Goal: Transaction & Acquisition: Obtain resource

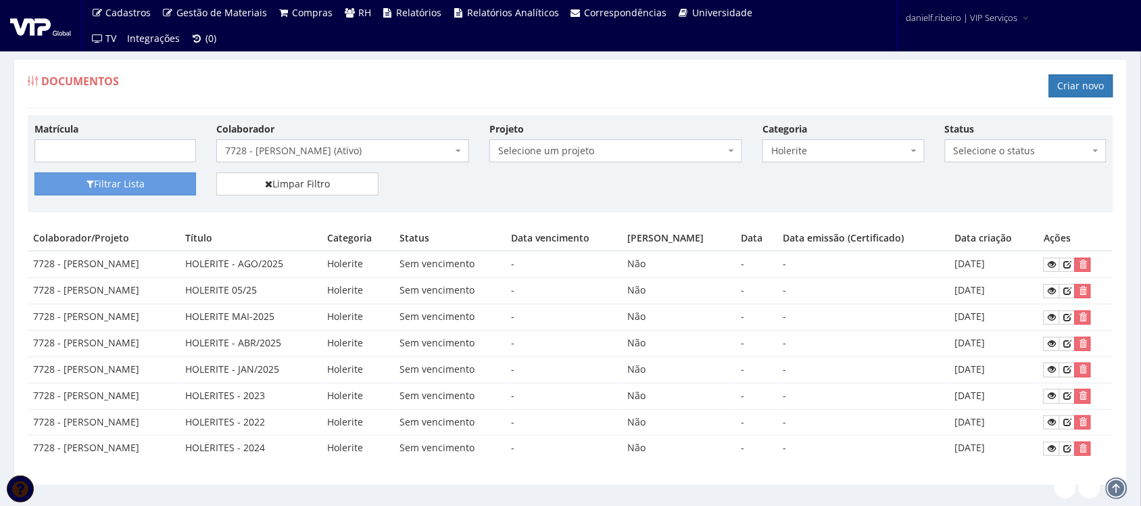
click at [379, 143] on span "7728 - [PERSON_NAME] (Ativo)" at bounding box center [342, 150] width 253 height 23
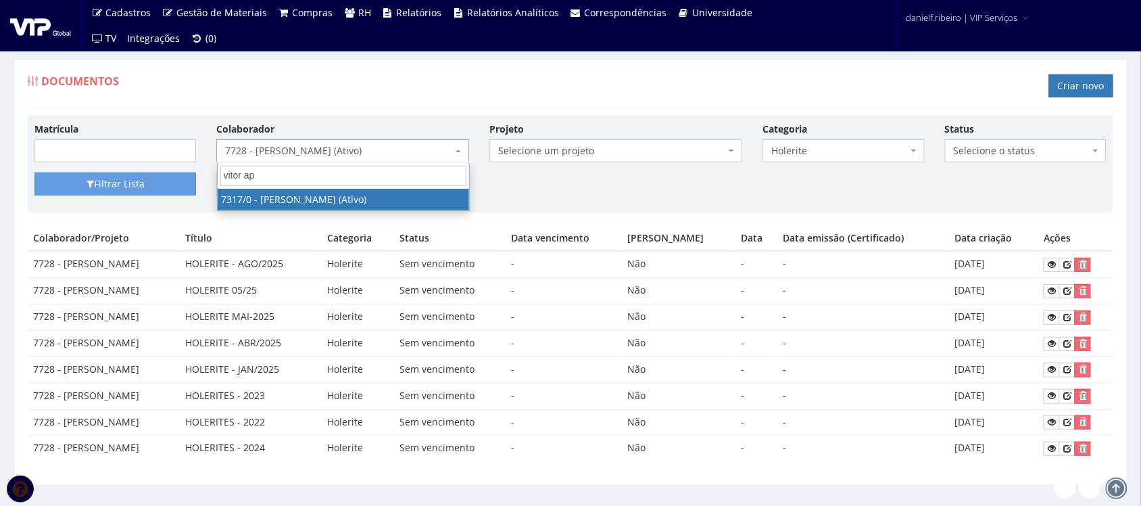
type input "vitor apa"
select select "874"
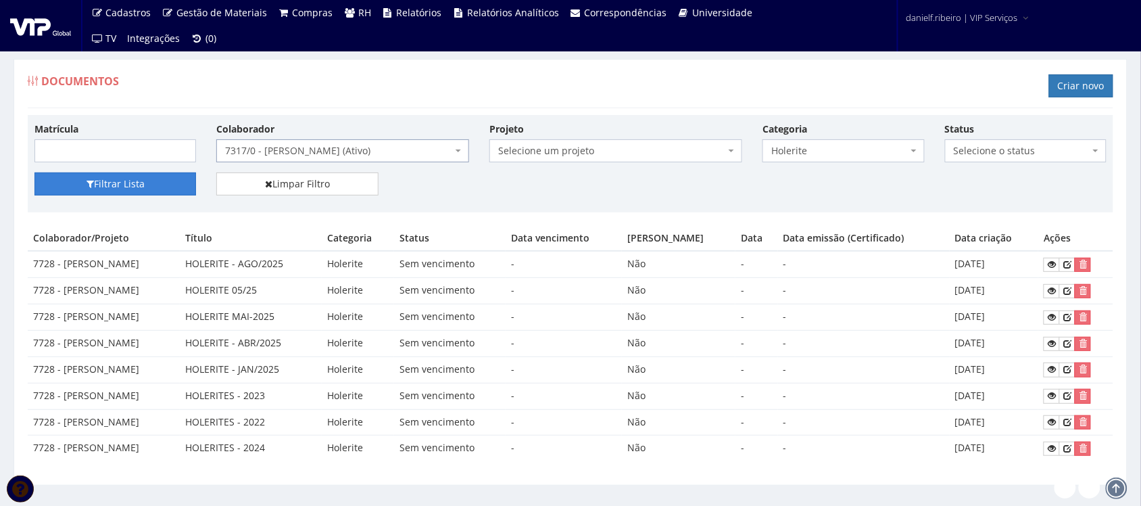
click at [126, 188] on button "Filtrar Lista" at bounding box center [115, 183] width 162 height 23
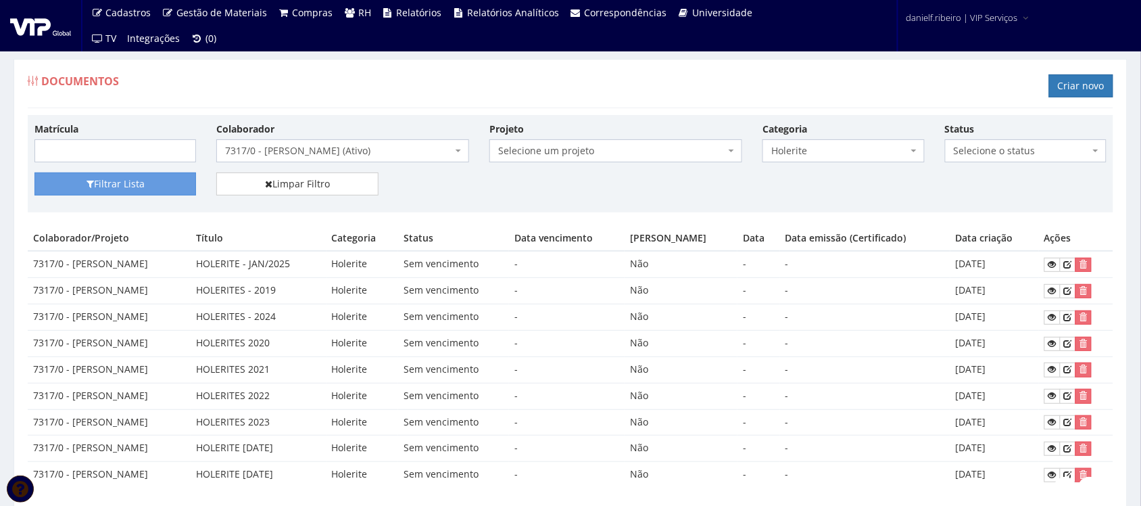
click at [590, 108] on div "Documentos Criar novo" at bounding box center [571, 88] width 1086 height 41
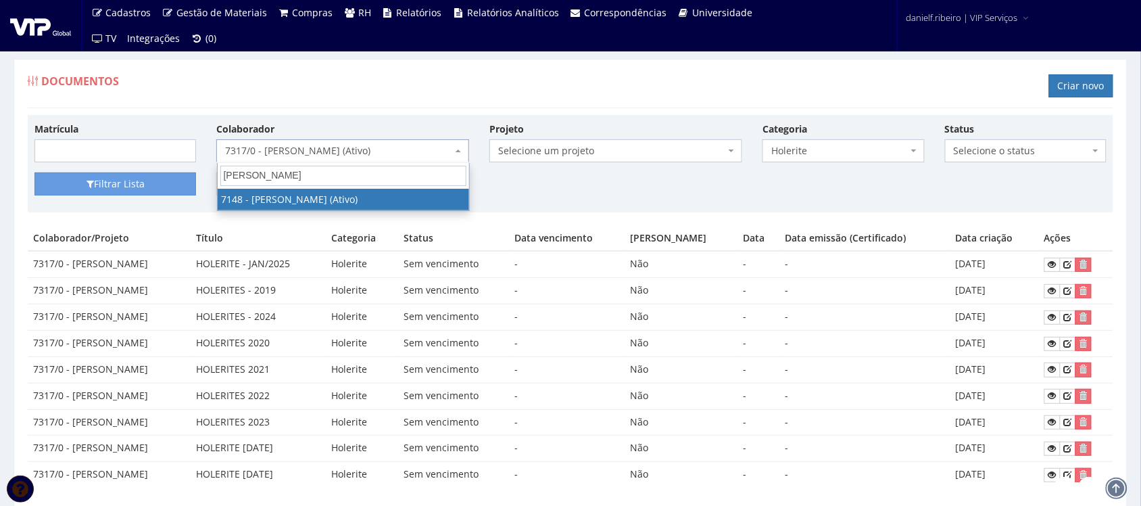
type input "vitor thaua"
select select "574"
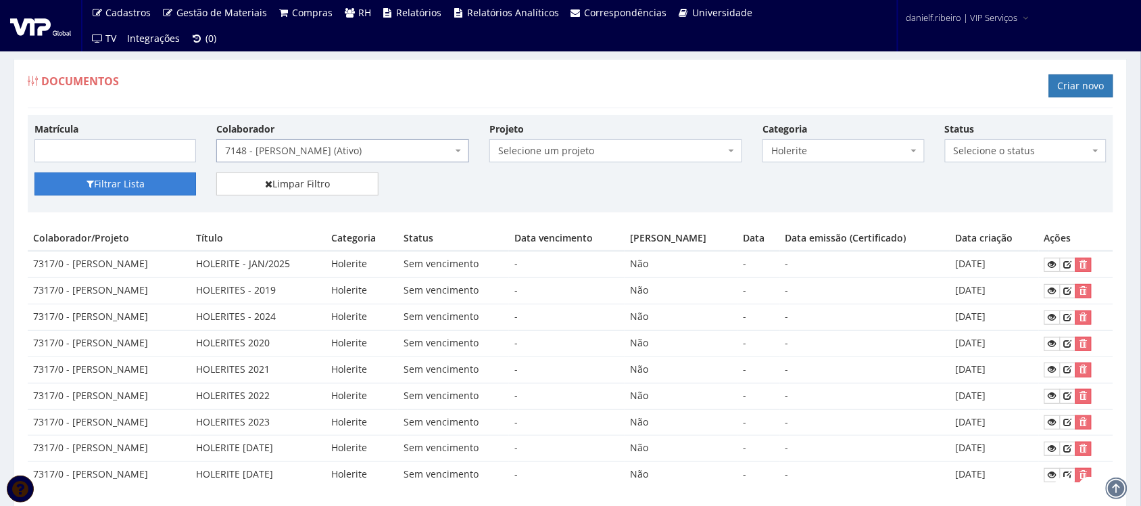
click at [75, 181] on button "Filtrar Lista" at bounding box center [115, 183] width 162 height 23
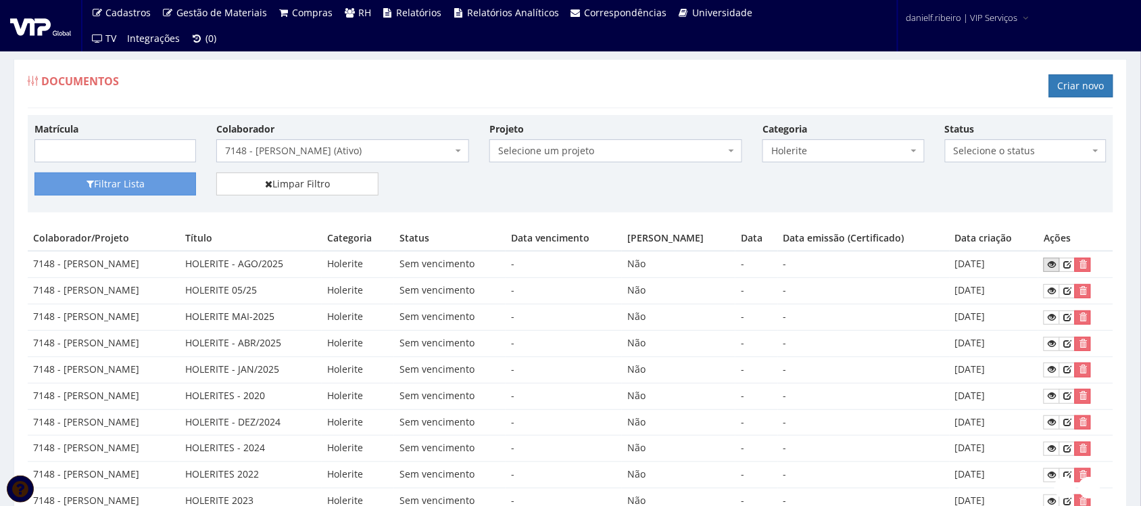
click at [1055, 268] on icon at bounding box center [1052, 264] width 8 height 9
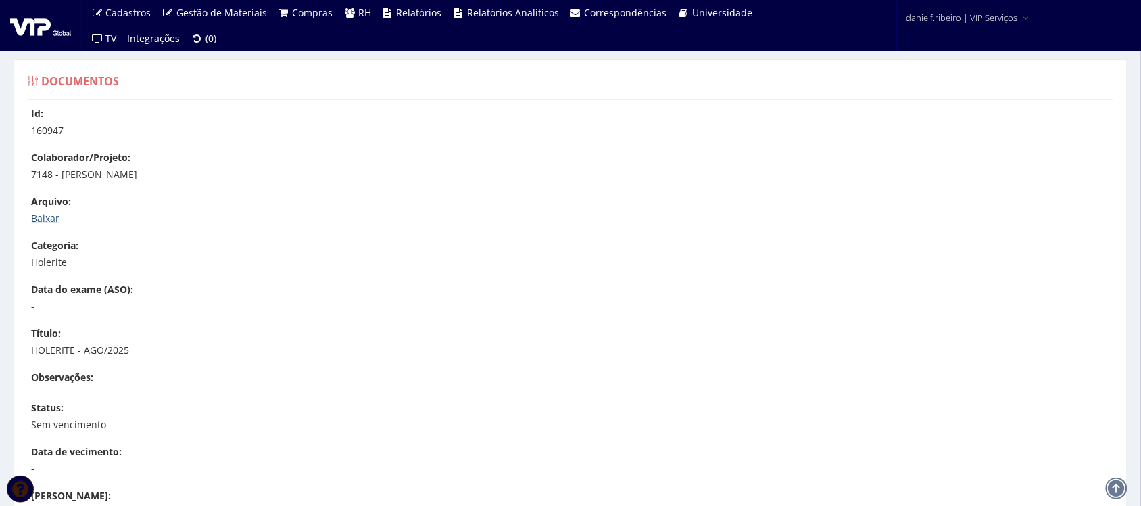
click at [47, 220] on link "Baixar" at bounding box center [45, 218] width 28 height 13
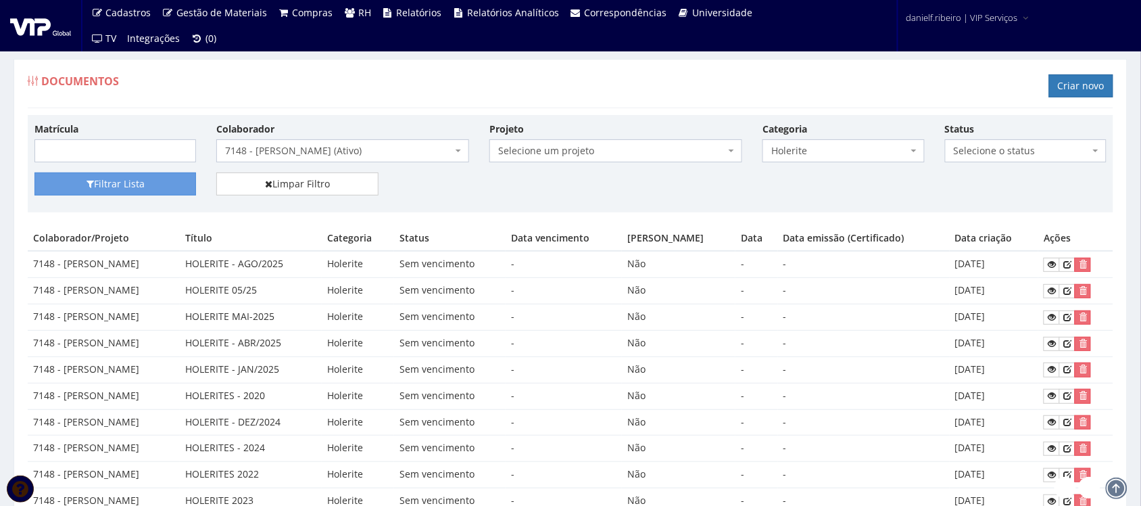
click at [407, 147] on span "7148 - [PERSON_NAME] (Ativo)" at bounding box center [338, 151] width 227 height 14
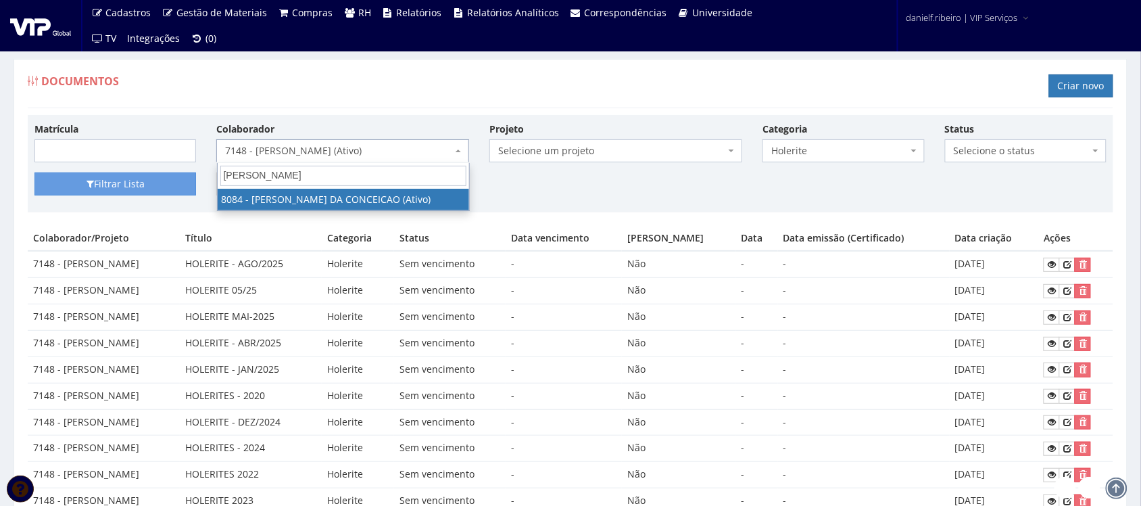
type input "andre fabio"
select select "3573"
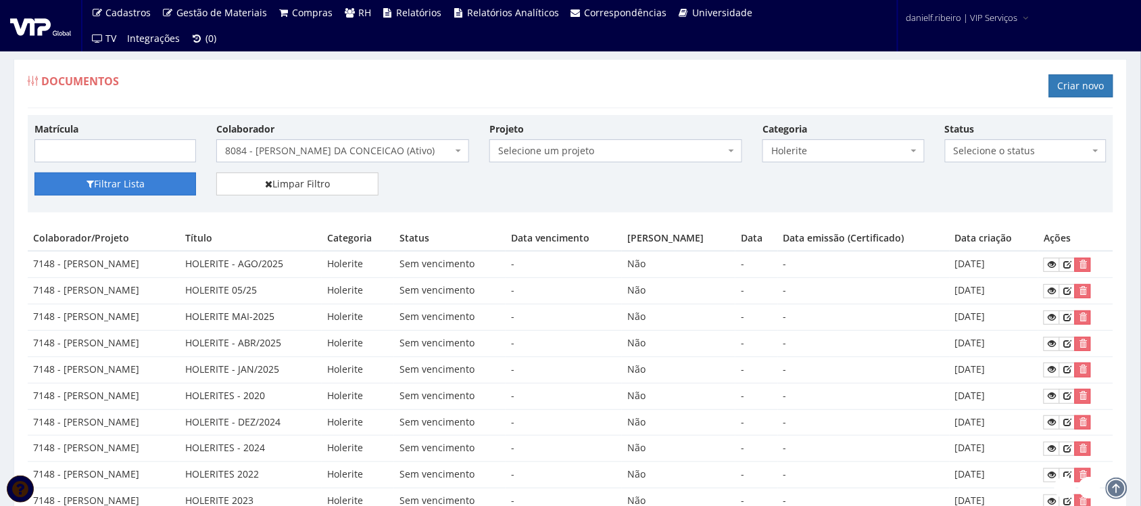
click at [154, 185] on button "Filtrar Lista" at bounding box center [115, 183] width 162 height 23
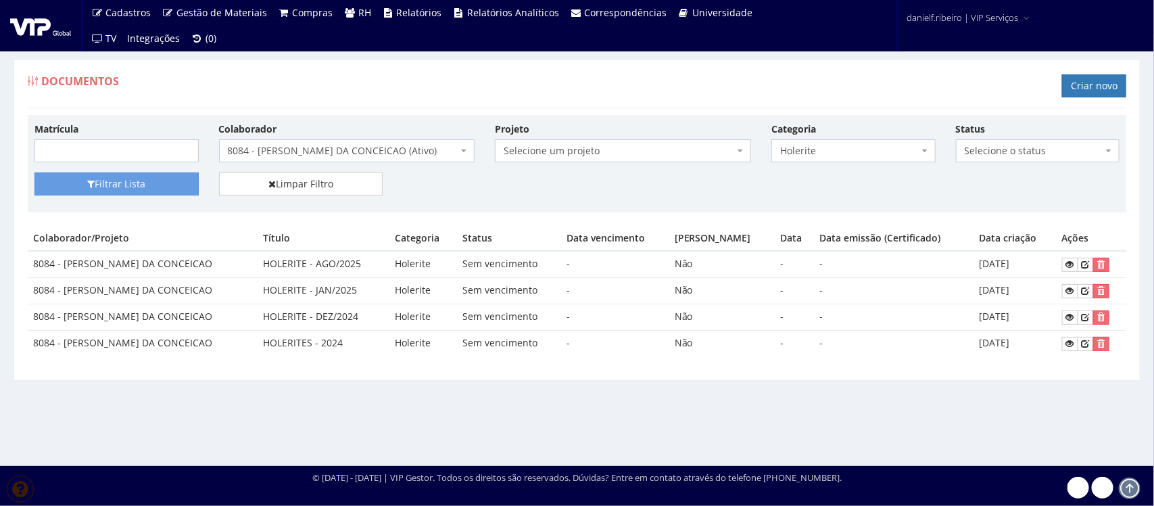
click at [292, 64] on div "Documentos Criar novo Matrícula Colaborador Selecione um colaborador 7015/0 - […" at bounding box center [577, 220] width 1127 height 322
click at [1066, 264] on icon at bounding box center [1070, 264] width 8 height 9
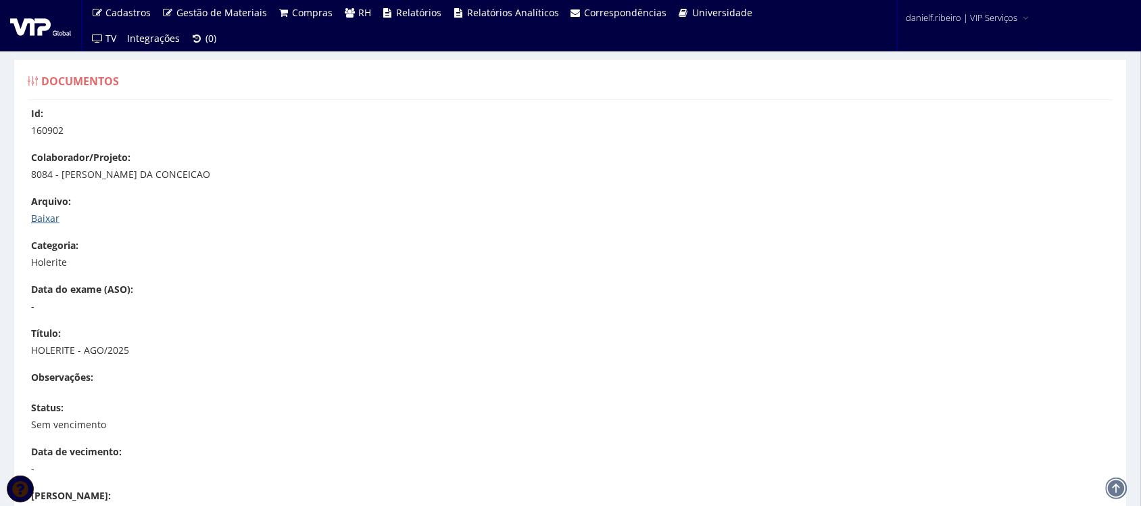
click at [31, 218] on link "Baixar" at bounding box center [45, 218] width 28 height 13
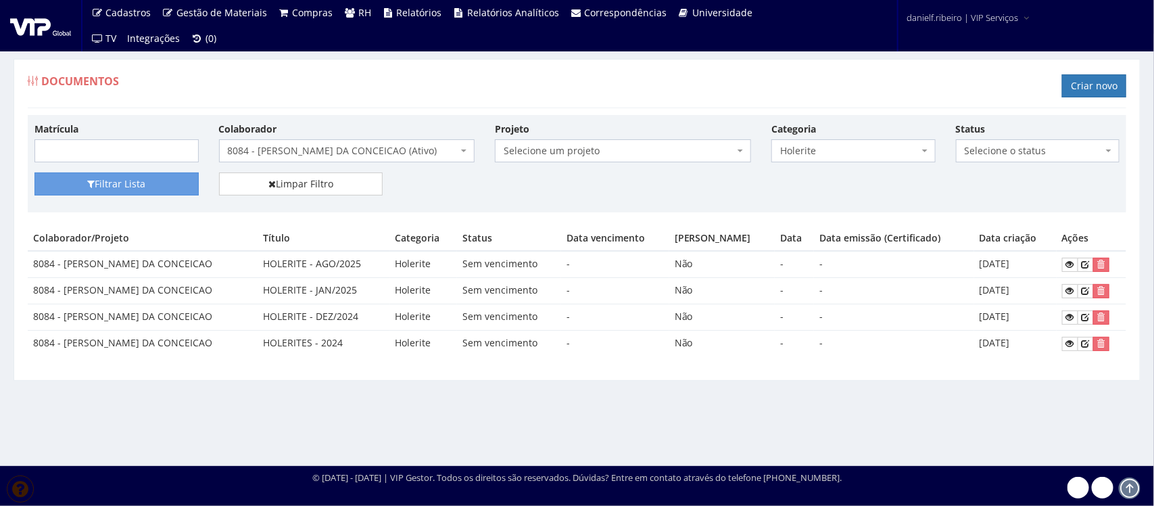
click at [295, 137] on div "Colaborador Selecione um colaborador 7015/0 - [PERSON_NAME] (Desligado) 7054/0 …" at bounding box center [347, 142] width 276 height 41
click at [294, 147] on span "8084 - ANDRE FABIO DA CONCEICAO (Ativo)" at bounding box center [343, 151] width 231 height 14
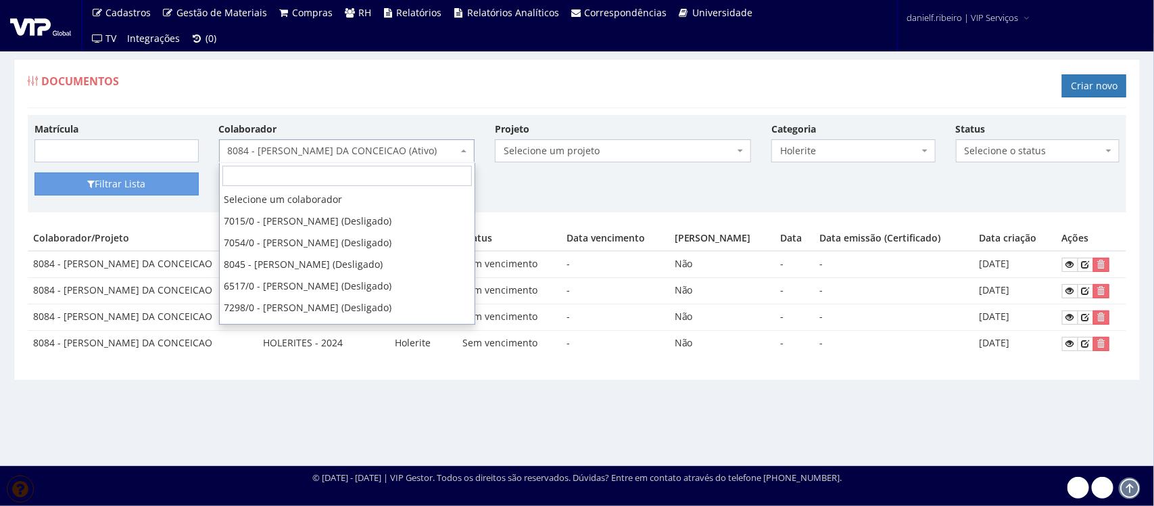
scroll to position [2865, 0]
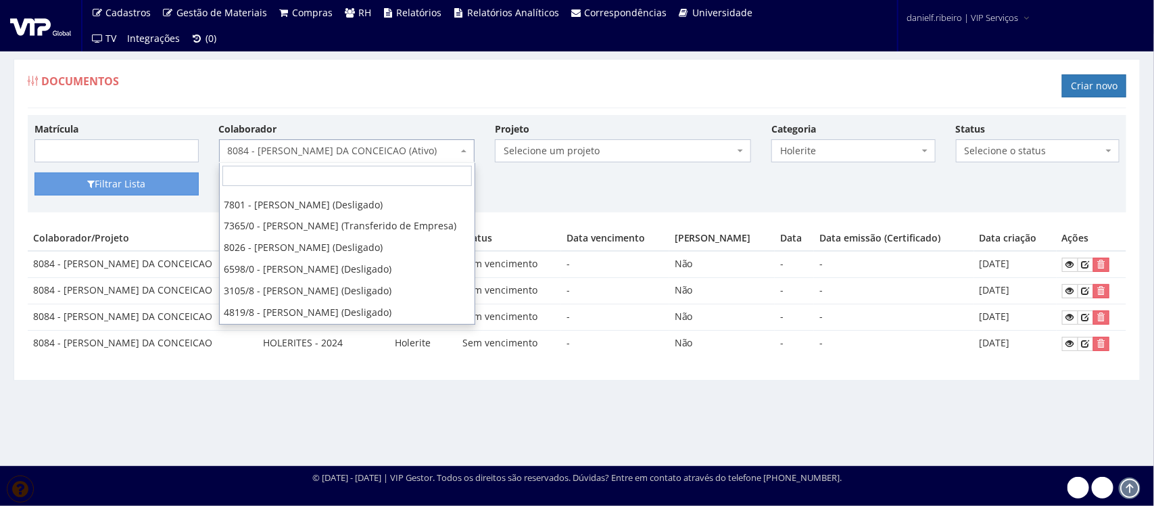
click at [285, 170] on input "search" at bounding box center [346, 176] width 249 height 20
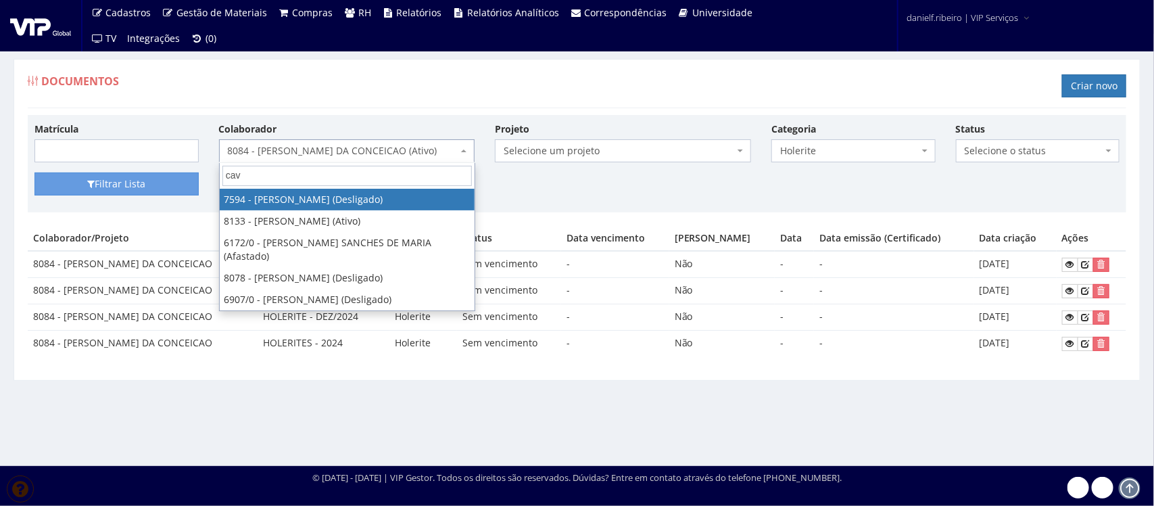
scroll to position [0, 0]
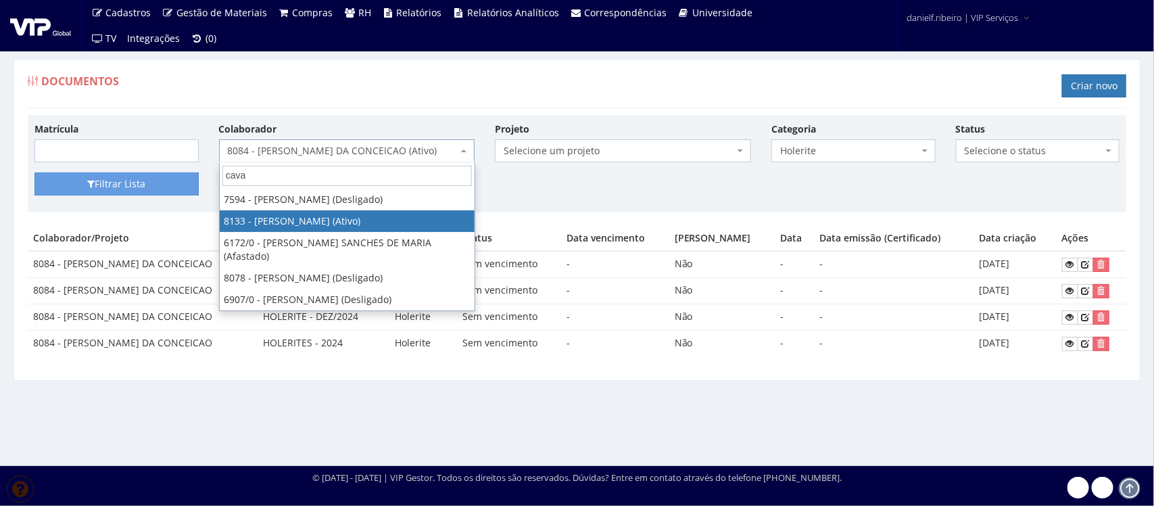
type input "cava"
select select "3751"
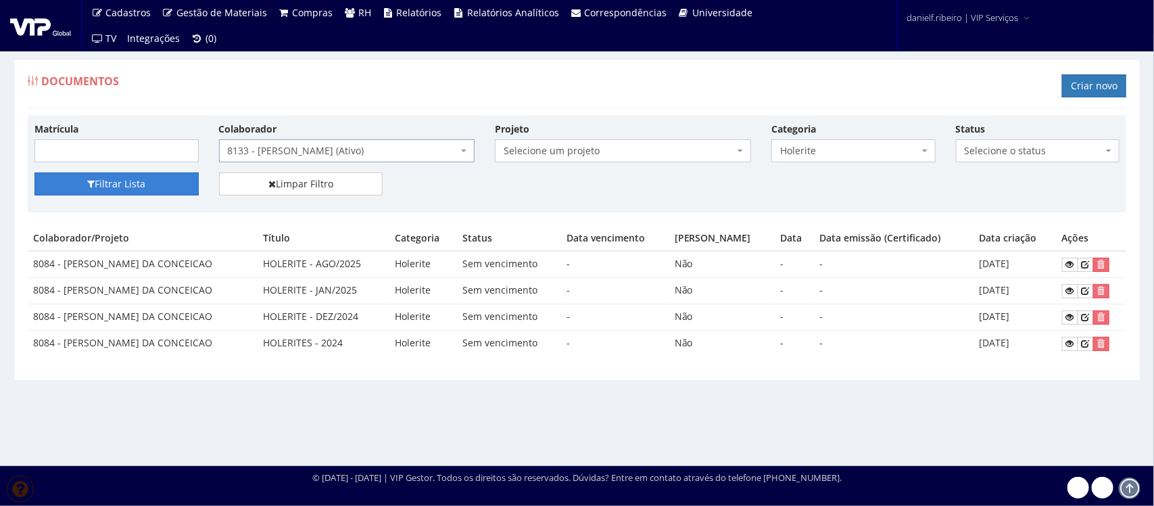
click at [136, 191] on button "Filtrar Lista" at bounding box center [116, 183] width 164 height 23
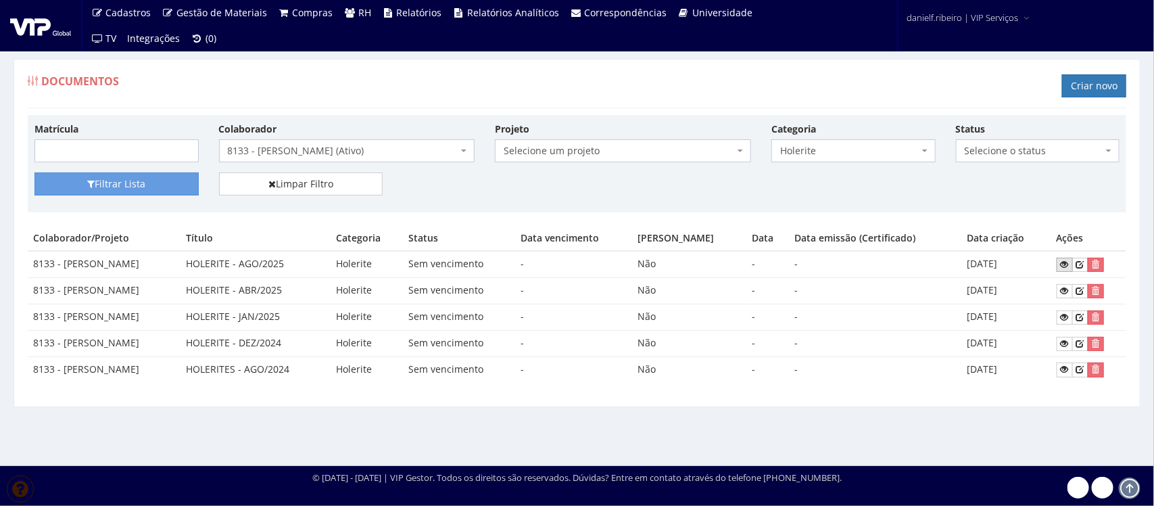
click at [1067, 268] on icon at bounding box center [1065, 264] width 8 height 9
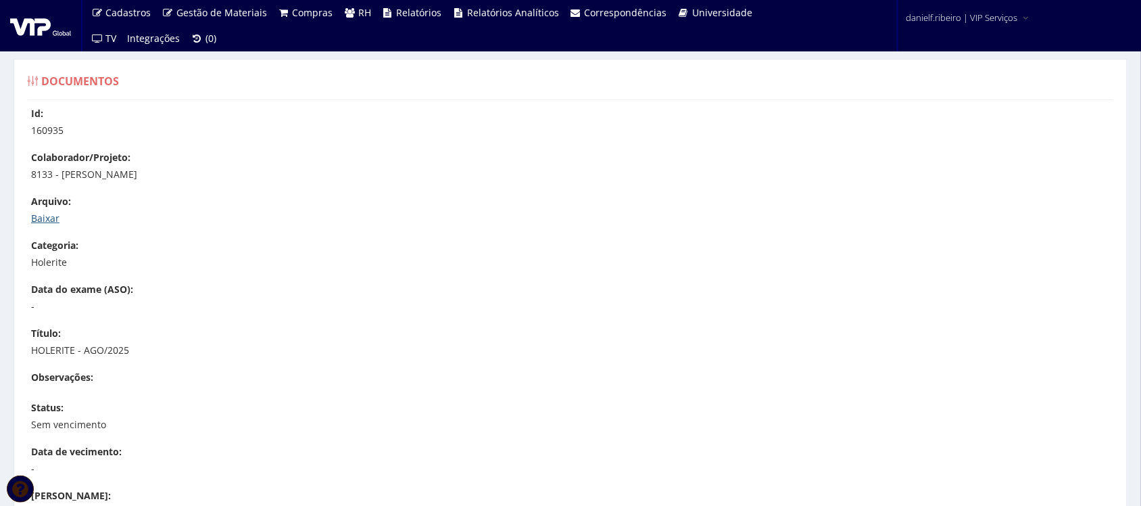
click at [47, 217] on link "Baixar" at bounding box center [45, 218] width 28 height 13
